Goal: Communication & Community: Participate in discussion

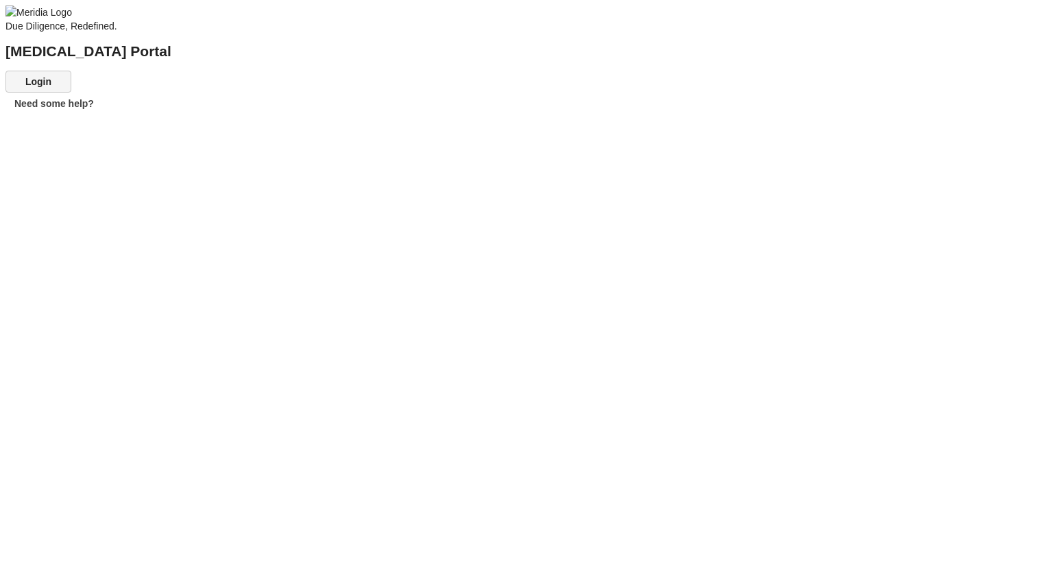
click at [71, 93] on button "Login" at bounding box center [38, 82] width 66 height 22
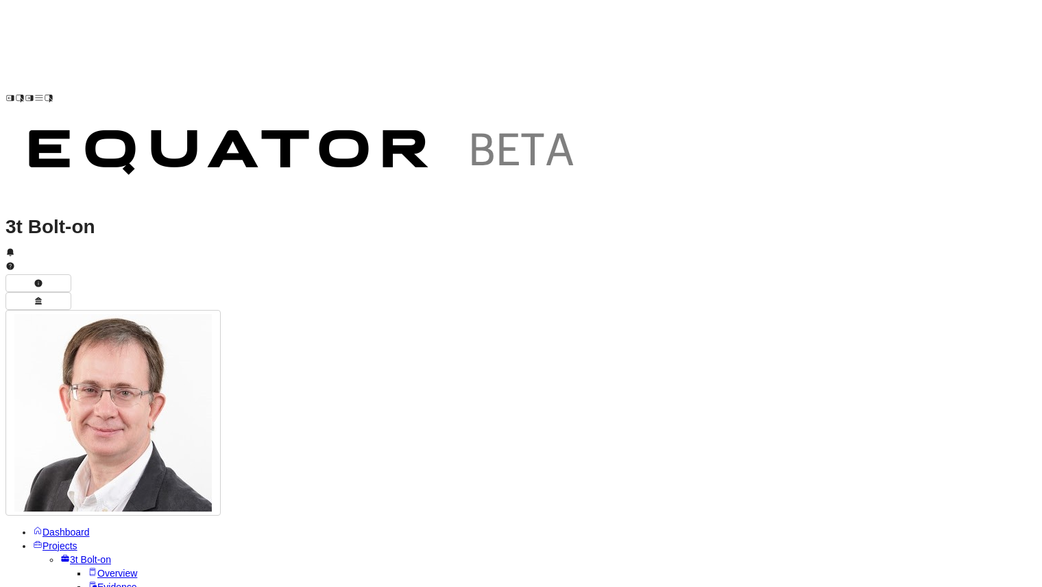
click at [34, 93] on icon at bounding box center [39, 98] width 10 height 10
type textarea "**********"
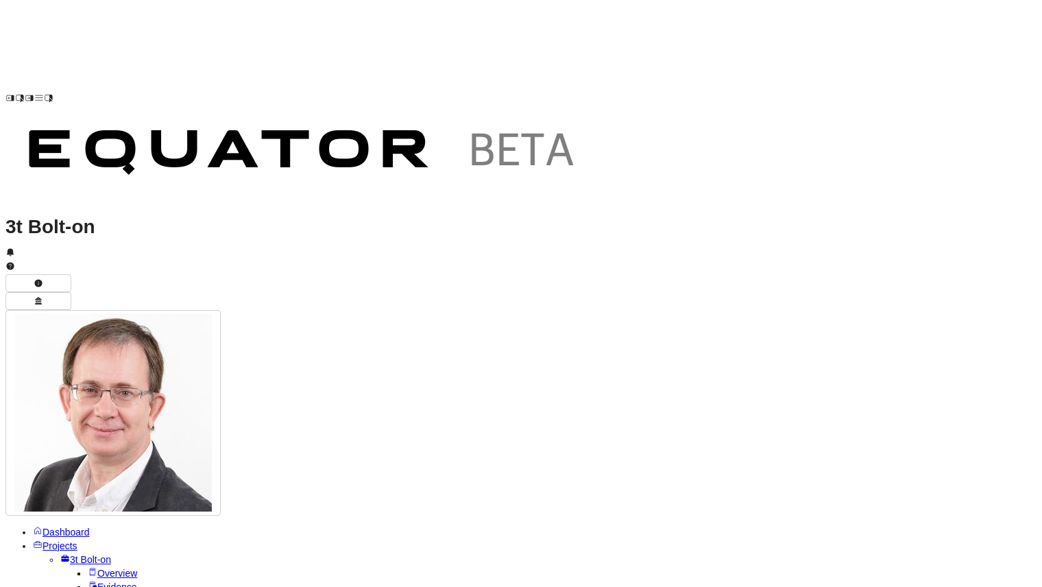
scroll to position [-1100, 0]
drag, startPoint x: 899, startPoint y: 420, endPoint x: 90, endPoint y: 180, distance: 843.5
copy div "3t Technology Ecosystem Summary Executive Overview 3t operates a hybrid technol…"
